Goal: Transaction & Acquisition: Purchase product/service

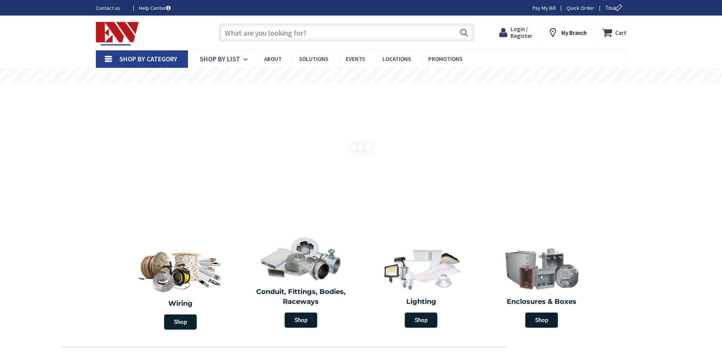
click at [254, 31] on input "text" at bounding box center [347, 32] width 256 height 19
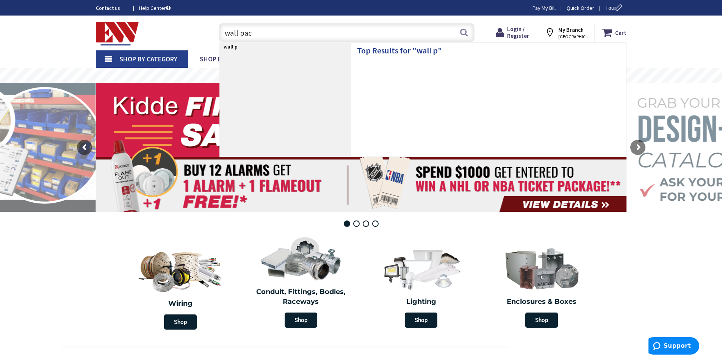
type input "wall pack"
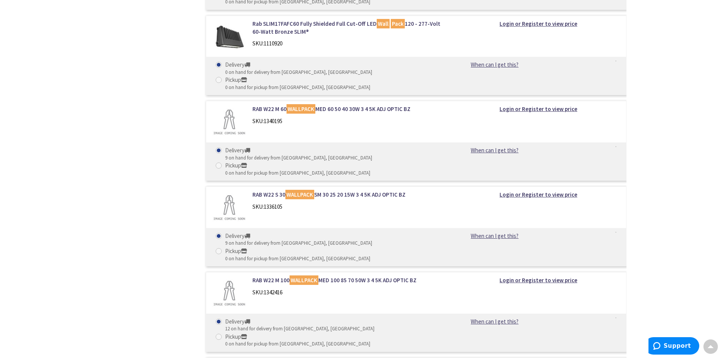
scroll to position [1820, 0]
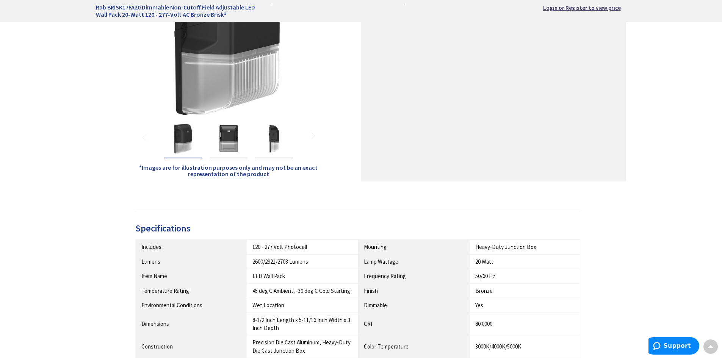
scroll to position [265, 0]
